Goal: Information Seeking & Learning: Learn about a topic

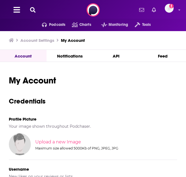
click at [34, 9] on icon at bounding box center [33, 10] width 6 height 6
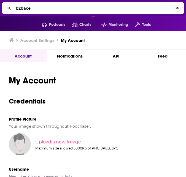
type input "b2baceo"
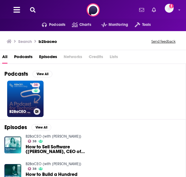
click at [32, 98] on div "38" at bounding box center [37, 95] width 10 height 25
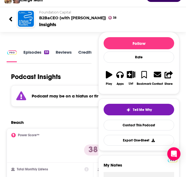
scroll to position [52, 0]
